Goal: Information Seeking & Learning: Find specific fact

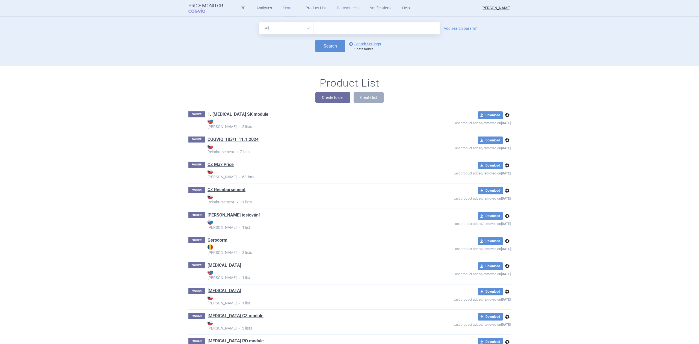
drag, startPoint x: 0, startPoint y: 0, endPoint x: 345, endPoint y: 3, distance: 345.2
click at [345, 3] on link "Datasources" at bounding box center [348, 8] width 22 height 16
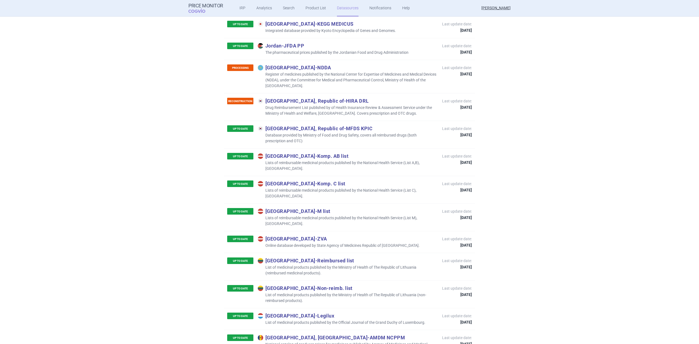
scroll to position [1238, 0]
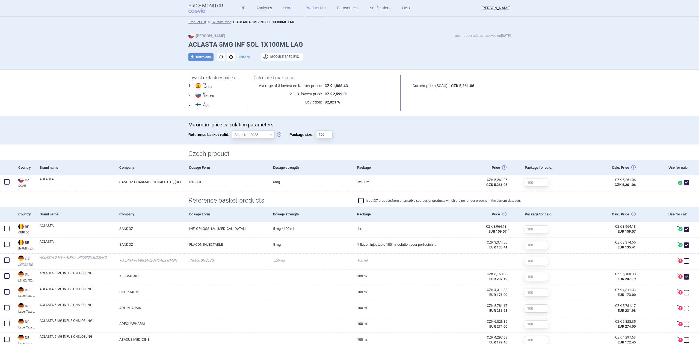
click at [285, 6] on link "Search" at bounding box center [289, 8] width 12 height 16
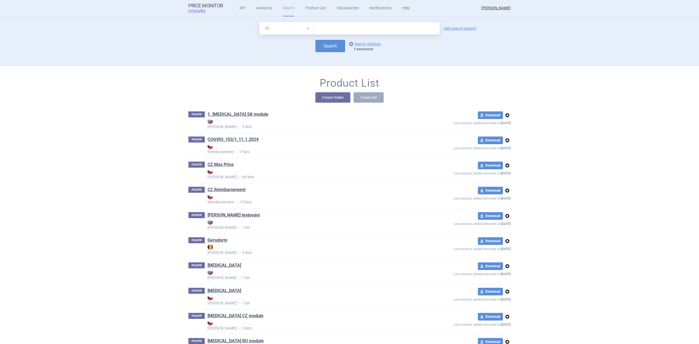
click at [319, 23] on input "text" at bounding box center [377, 28] width 126 height 12
click at [320, 56] on div "All Brand Name ATC Company Active Substance Country Newer than Add search param…" at bounding box center [350, 44] width 344 height 44
click at [371, 33] on input "text" at bounding box center [377, 28] width 126 height 12
type input "[MEDICAL_DATA]"
click at [354, 44] on link "options Search Settings" at bounding box center [364, 44] width 33 height 7
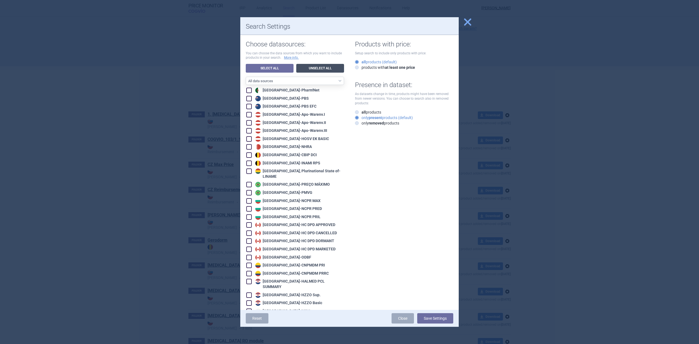
click at [322, 67] on link "Unselect All" at bounding box center [320, 68] width 48 height 9
checkbox input "false"
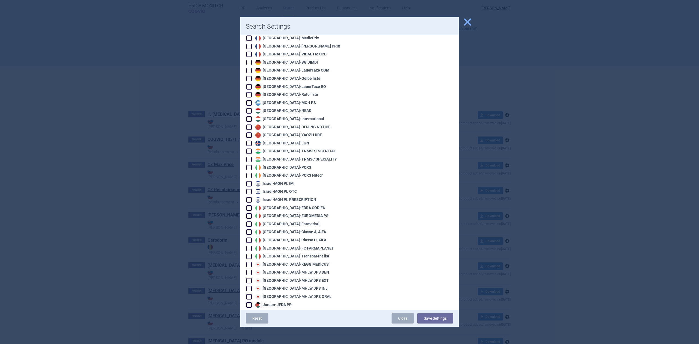
scroll to position [510, 0]
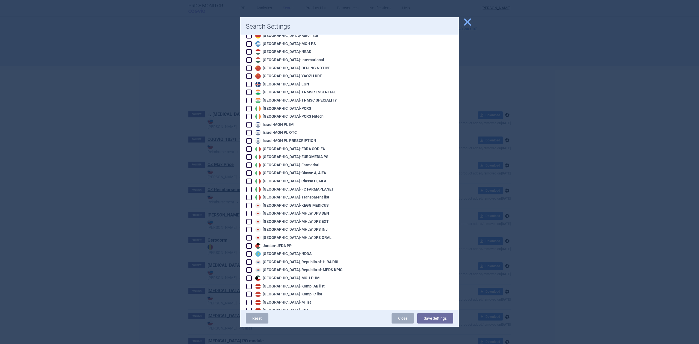
click at [272, 251] on div "[GEOGRAPHIC_DATA] - [GEOGRAPHIC_DATA]" at bounding box center [283, 253] width 58 height 5
checkbox input "true"
click at [432, 323] on button "Save Settings" at bounding box center [435, 318] width 36 height 10
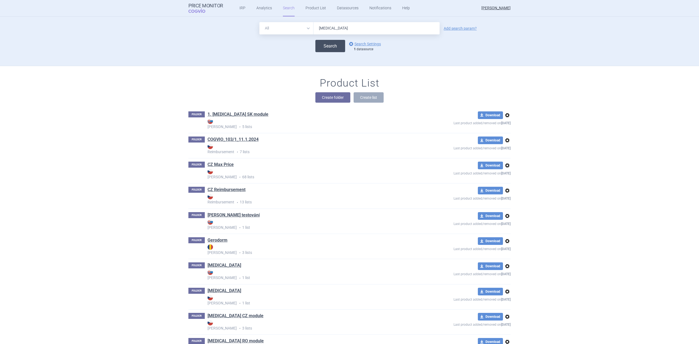
click at [323, 47] on button "Search" at bounding box center [330, 46] width 30 height 12
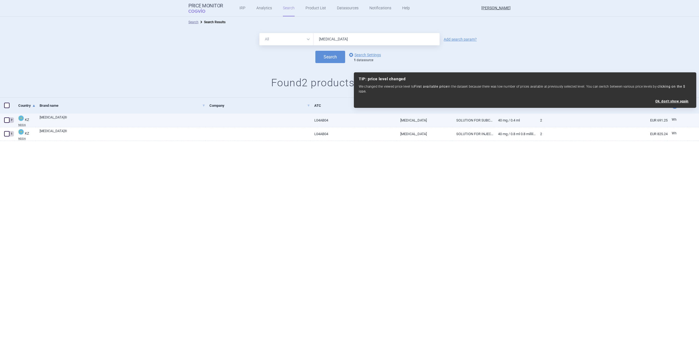
click at [253, 122] on link at bounding box center [257, 119] width 105 height 10
select select "EUR"
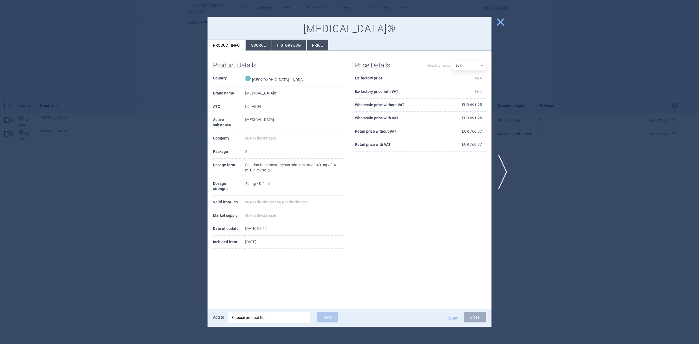
click at [267, 44] on li "Source" at bounding box center [258, 45] width 25 height 11
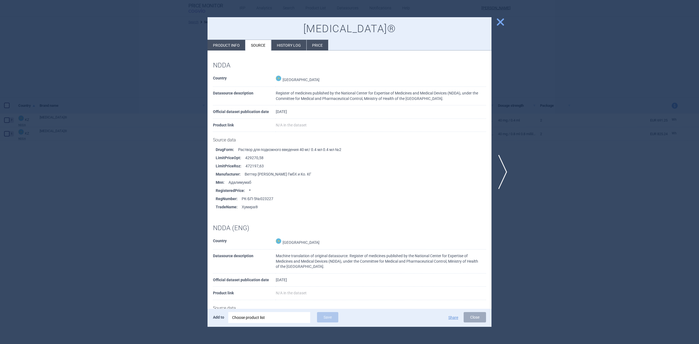
click at [280, 44] on li "History log" at bounding box center [288, 45] width 35 height 11
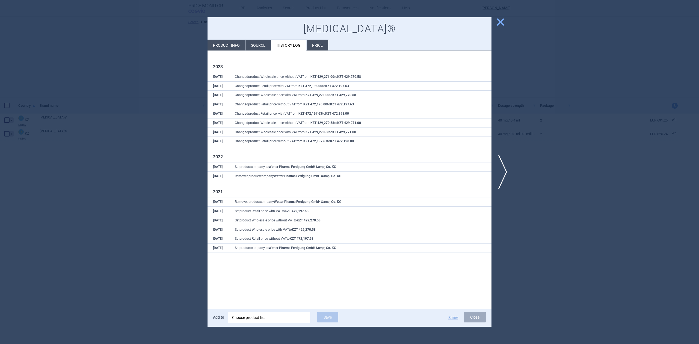
click at [164, 74] on div at bounding box center [349, 172] width 699 height 344
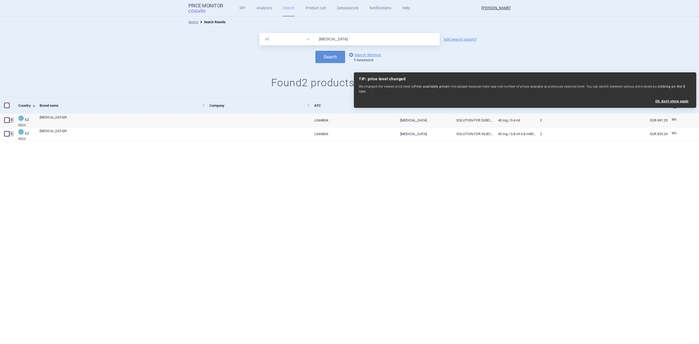
click at [344, 37] on input "[MEDICAL_DATA]" at bounding box center [377, 39] width 126 height 12
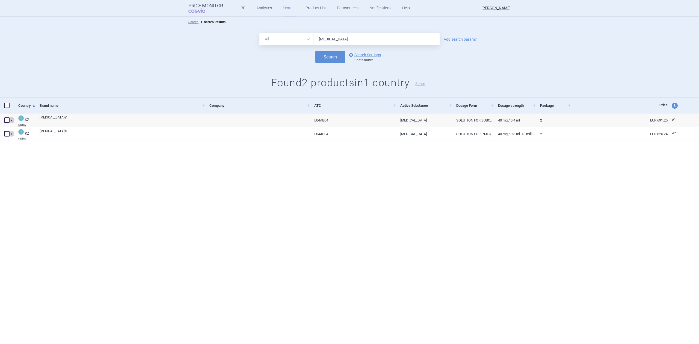
click at [302, 40] on select "All Brand Name ATC Company Active Substance Country Newer than" at bounding box center [286, 39] width 54 height 12
select select "newerThan"
click at [259, 33] on select "All Brand Name ATC Company Active Substance Country Newer than" at bounding box center [286, 39] width 54 height 12
click at [332, 39] on input "[MEDICAL_DATA]" at bounding box center [377, 39] width 126 height 12
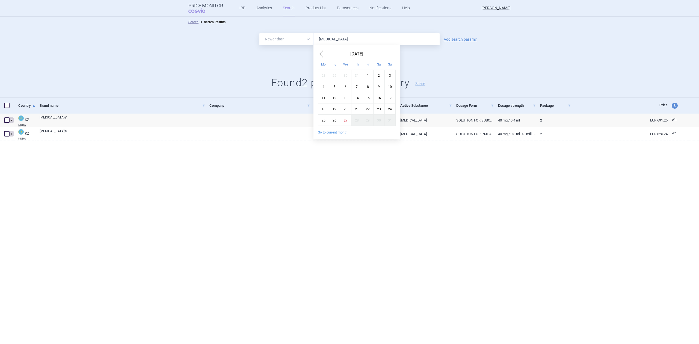
click at [332, 39] on input "[MEDICAL_DATA]" at bounding box center [377, 39] width 126 height 12
click at [318, 55] on span "Previous Month" at bounding box center [321, 54] width 7 height 9
click at [318, 53] on span "Previous Month" at bounding box center [321, 54] width 7 height 9
click at [319, 52] on span "Previous Month" at bounding box center [321, 54] width 7 height 9
click at [361, 75] on div "1" at bounding box center [356, 75] width 11 height 11
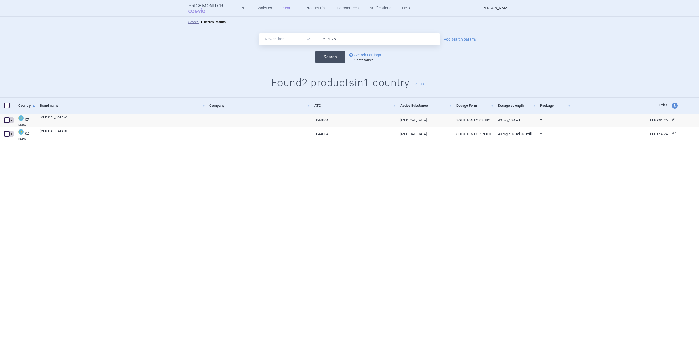
click at [323, 61] on button "Search" at bounding box center [330, 57] width 30 height 12
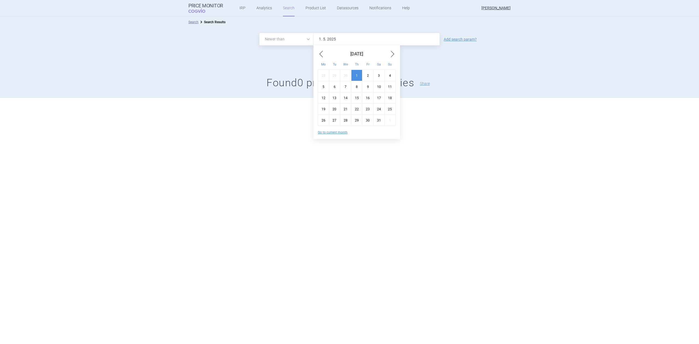
drag, startPoint x: 326, startPoint y: 41, endPoint x: 323, endPoint y: 41, distance: 3.3
click at [323, 41] on input "1. 5. 2025" at bounding box center [377, 39] width 126 height 12
click at [293, 62] on div "Search options Search Settings 1 datasource" at bounding box center [349, 57] width 699 height 12
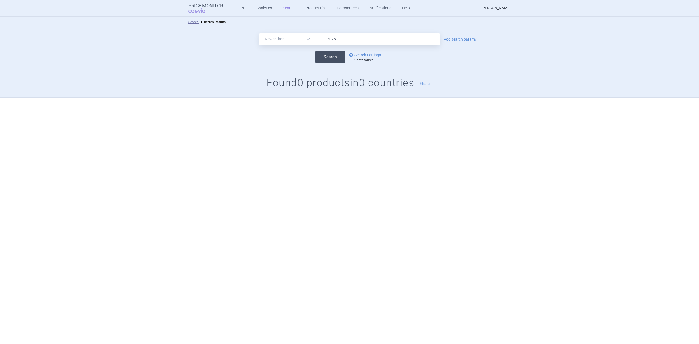
click at [336, 59] on button "Search" at bounding box center [330, 57] width 30 height 12
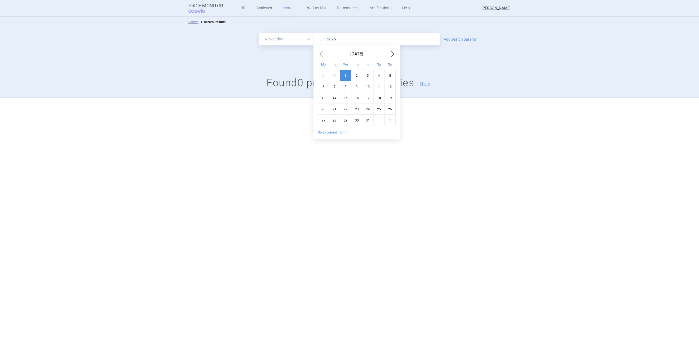
click at [316, 36] on input "1. 1. 2025" at bounding box center [377, 39] width 126 height 12
click at [335, 38] on input "1. 1. 2025" at bounding box center [377, 39] width 126 height 12
click at [291, 52] on div "Search options Search Settings 1 datasource" at bounding box center [349, 57] width 699 height 12
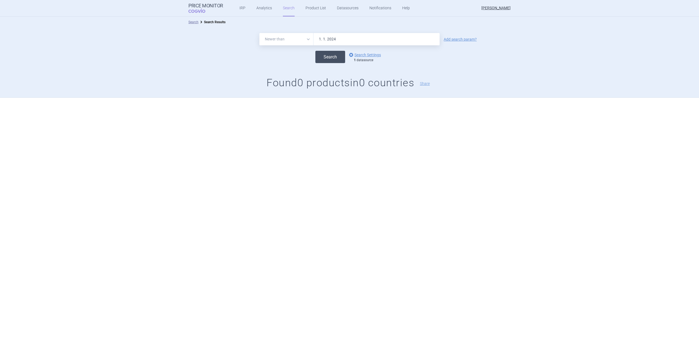
click at [324, 57] on button "Search" at bounding box center [330, 57] width 30 height 12
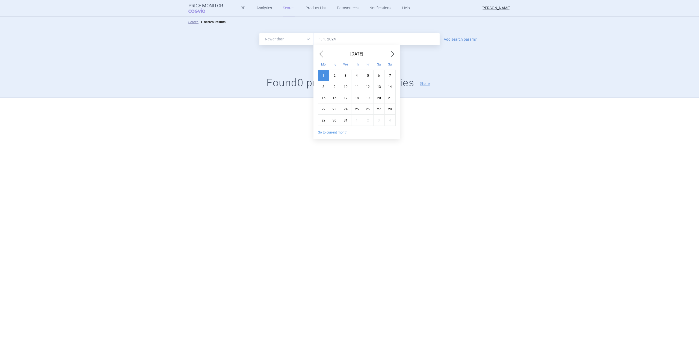
click at [336, 35] on input "1. 1. 2024" at bounding box center [377, 39] width 126 height 12
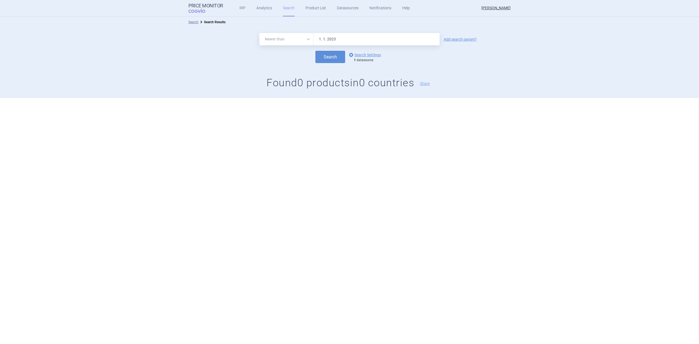
click at [297, 54] on div "Search options Search Settings 1 datasource" at bounding box center [349, 57] width 699 height 12
click at [328, 54] on button "Search" at bounding box center [330, 57] width 30 height 12
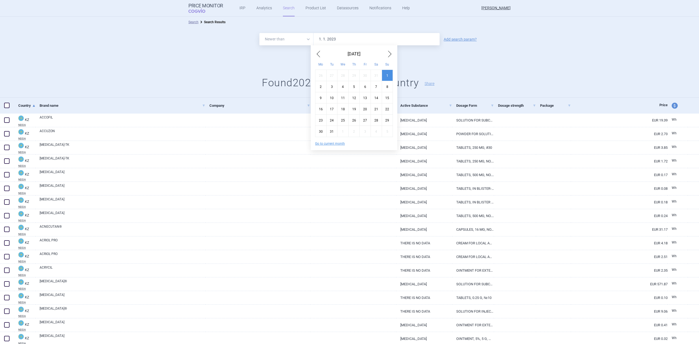
drag, startPoint x: 320, startPoint y: 38, endPoint x: 322, endPoint y: 36, distance: 3.1
click at [322, 36] on input "1. 1. 2023" at bounding box center [377, 39] width 126 height 12
click at [321, 38] on input "1. 1. 2023" at bounding box center [377, 39] width 126 height 12
click at [323, 39] on input "1. 1. 2023" at bounding box center [377, 39] width 126 height 12
type input "1. 8. 2023"
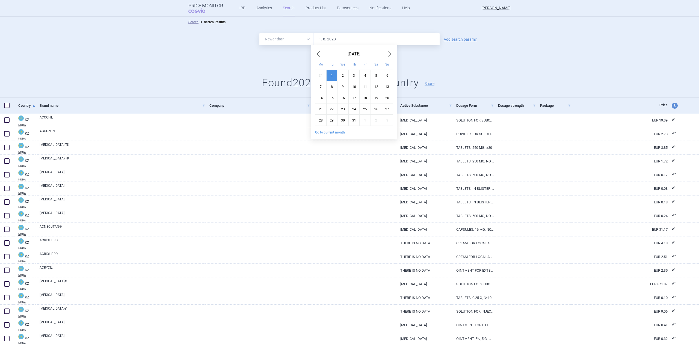
click at [315, 51] on button "Search" at bounding box center [330, 57] width 30 height 12
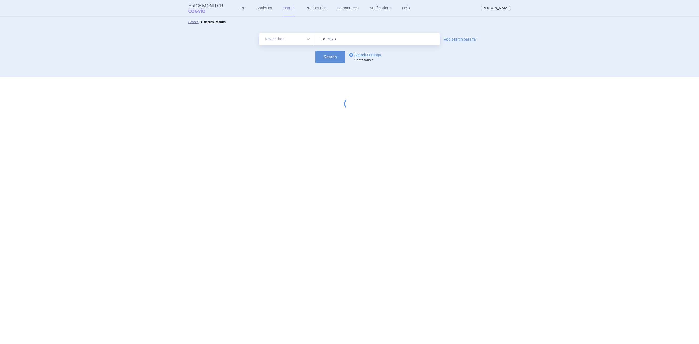
click at [283, 57] on div "Search options Search Settings 1 datasource" at bounding box center [349, 57] width 699 height 12
